Goal: Communication & Community: Answer question/provide support

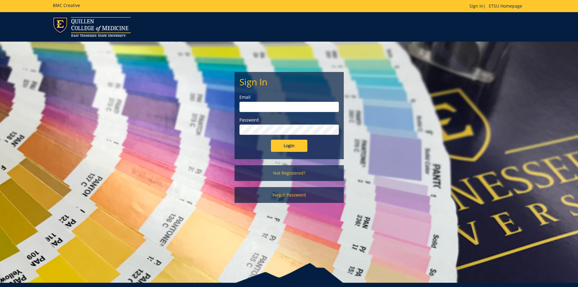
type input "[EMAIL_ADDRESS][DOMAIN_NAME]"
click at [273, 144] on input "Login" at bounding box center [289, 146] width 36 height 12
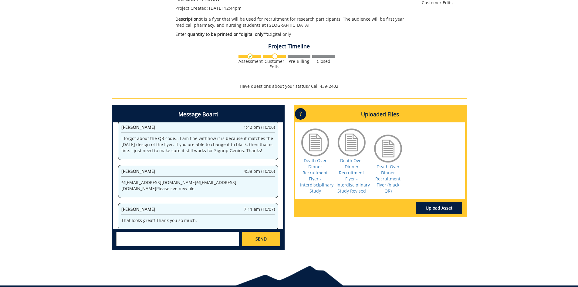
scroll to position [134, 0]
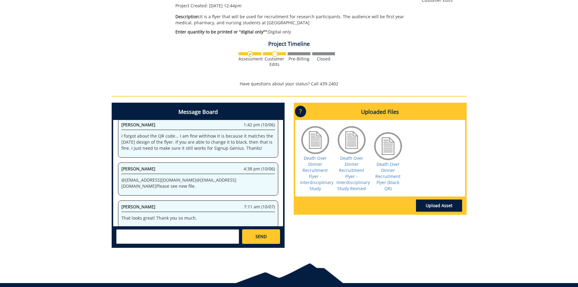
click at [141, 236] on textarea at bounding box center [177, 236] width 123 height 15
type textarea "I thought that it would take a long time to update this, so I thought that upda…"
click at [263, 239] on span "SEND" at bounding box center [261, 236] width 11 height 6
